Goal: Task Accomplishment & Management: Use online tool/utility

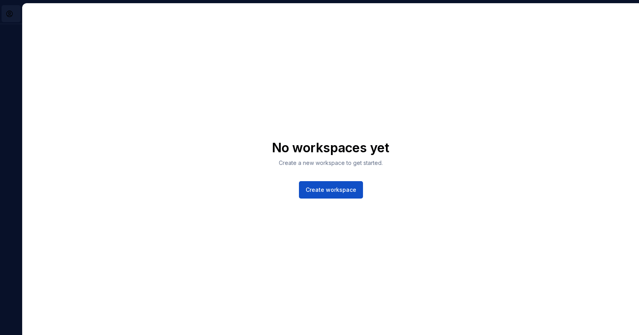
click at [15, 15] on html "No workspaces yet Create a new workspace to get started. Create workspace" at bounding box center [319, 167] width 639 height 335
click at [25, 35] on div "Account" at bounding box center [43, 32] width 51 height 8
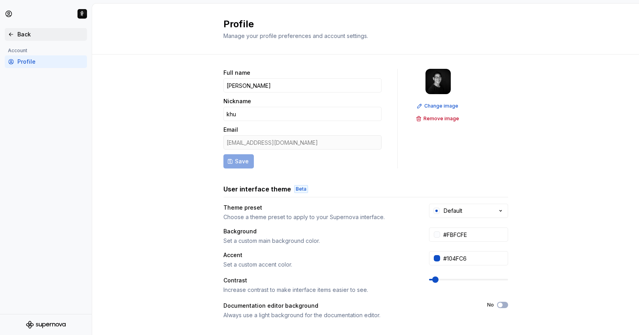
click at [26, 34] on div "Back" at bounding box center [50, 34] width 66 height 8
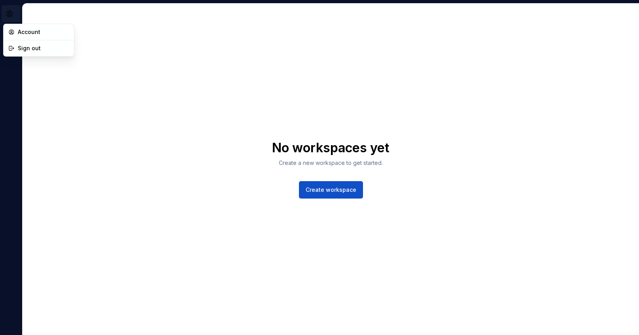
click at [11, 16] on html "No workspaces yet Create a new workspace to get started. Create workspace Accou…" at bounding box center [319, 167] width 639 height 335
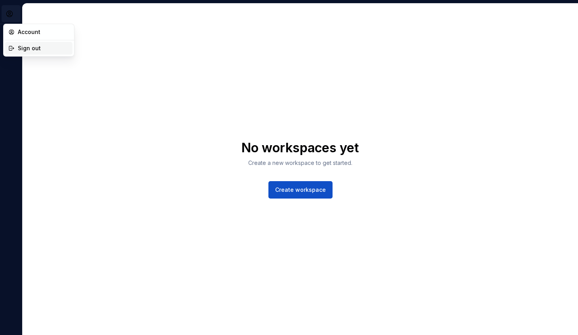
click at [40, 49] on div "Sign out" at bounding box center [43, 48] width 51 height 8
click at [12, 32] on div at bounding box center [11, 169] width 22 height 332
click at [12, 11] on html "No workspaces yet Create a new workspace to get started. Create workspace Accou…" at bounding box center [289, 167] width 578 height 335
click at [16, 71] on html "No workspaces yet Create a new workspace to get started. Create workspace" at bounding box center [289, 167] width 578 height 335
click at [15, 100] on div at bounding box center [11, 169] width 22 height 332
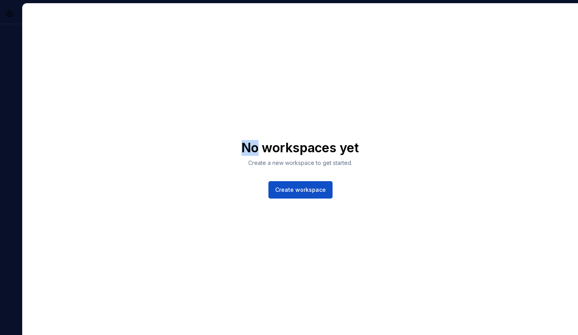
drag, startPoint x: 15, startPoint y: 100, endPoint x: 15, endPoint y: 113, distance: 12.3
click at [15, 113] on div at bounding box center [11, 169] width 22 height 332
click at [15, 152] on div at bounding box center [11, 169] width 22 height 332
click at [298, 190] on span "Create workspace" at bounding box center [300, 190] width 51 height 8
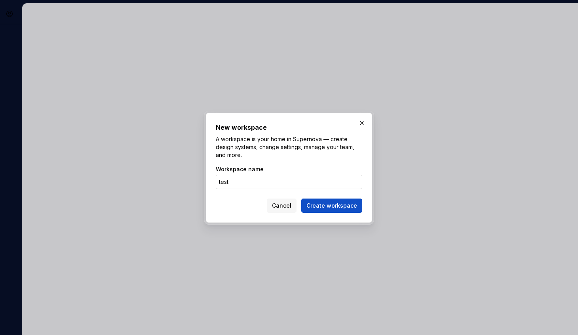
type input "Test"
click at [331, 207] on span "Create workspace" at bounding box center [331, 206] width 51 height 8
